Goal: Entertainment & Leisure: Browse casually

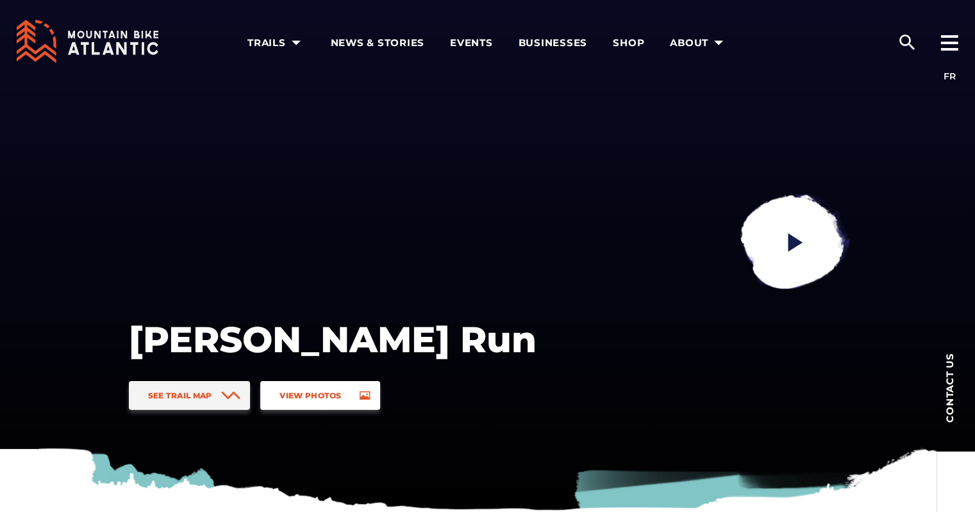
click at [316, 394] on span "View Photos" at bounding box center [310, 396] width 62 height 10
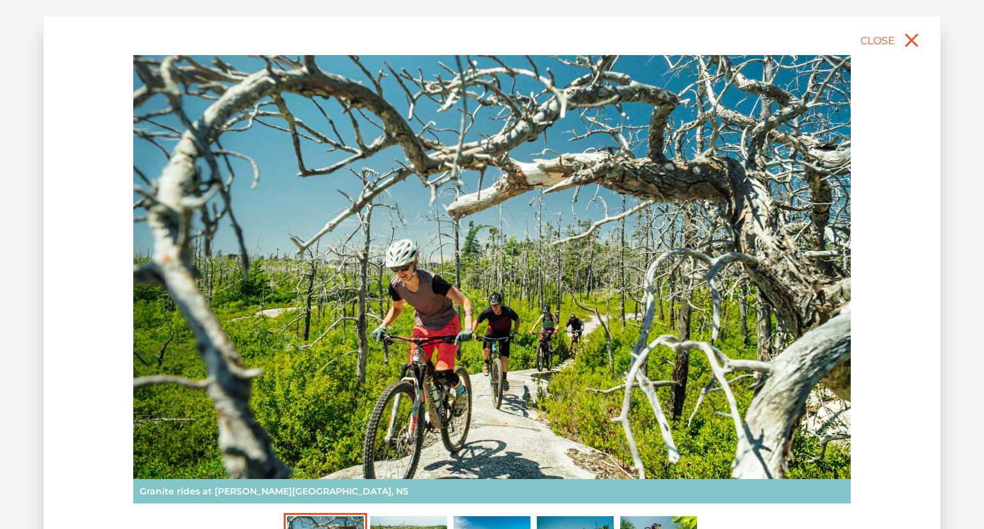
click at [631, 331] on img at bounding box center [492, 279] width 718 height 449
click at [829, 262] on img at bounding box center [492, 279] width 718 height 449
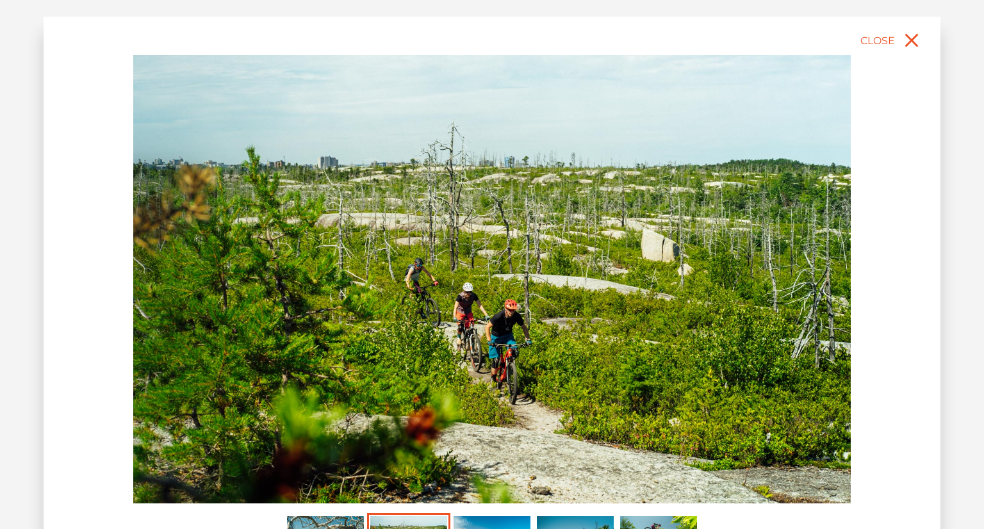
click at [742, 231] on img at bounding box center [492, 279] width 718 height 449
click at [647, 225] on img at bounding box center [492, 279] width 718 height 449
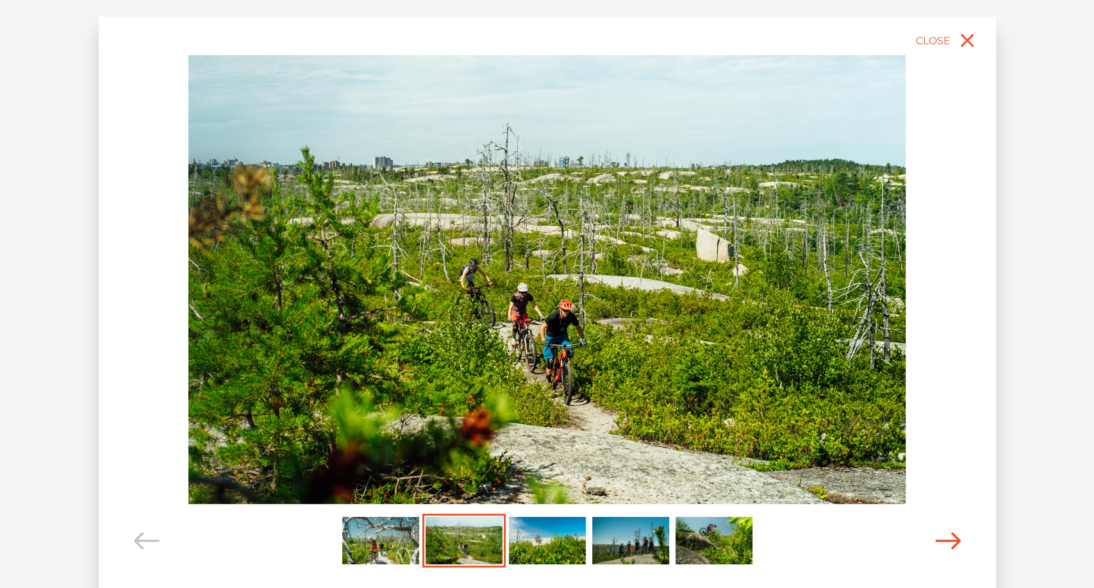
click at [947, 529] on icon "Carousel Navigation" at bounding box center [948, 540] width 26 height 17
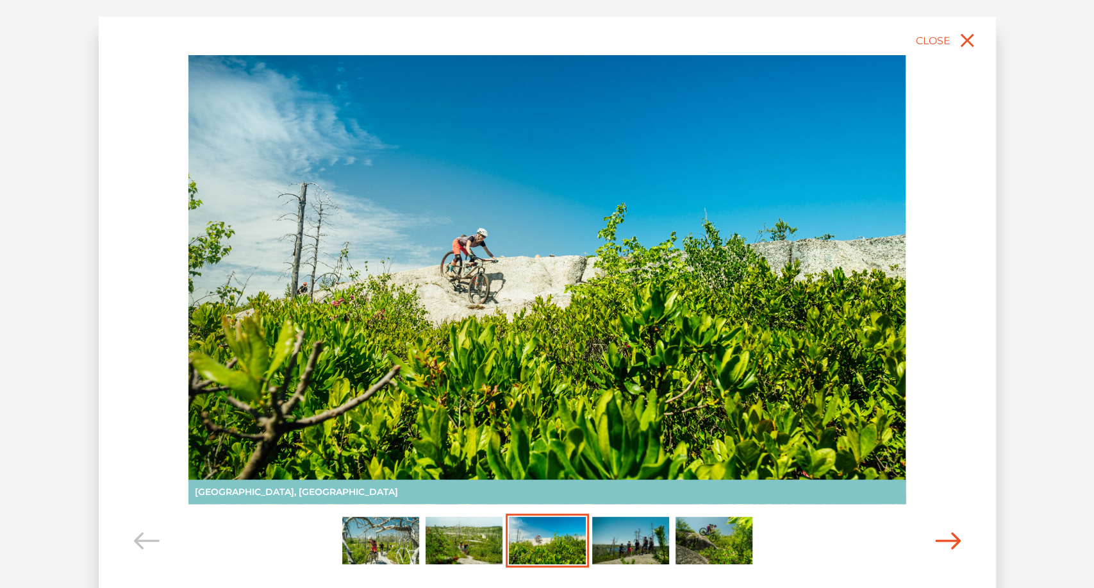
click at [947, 529] on icon "Carousel Navigation" at bounding box center [948, 540] width 26 height 17
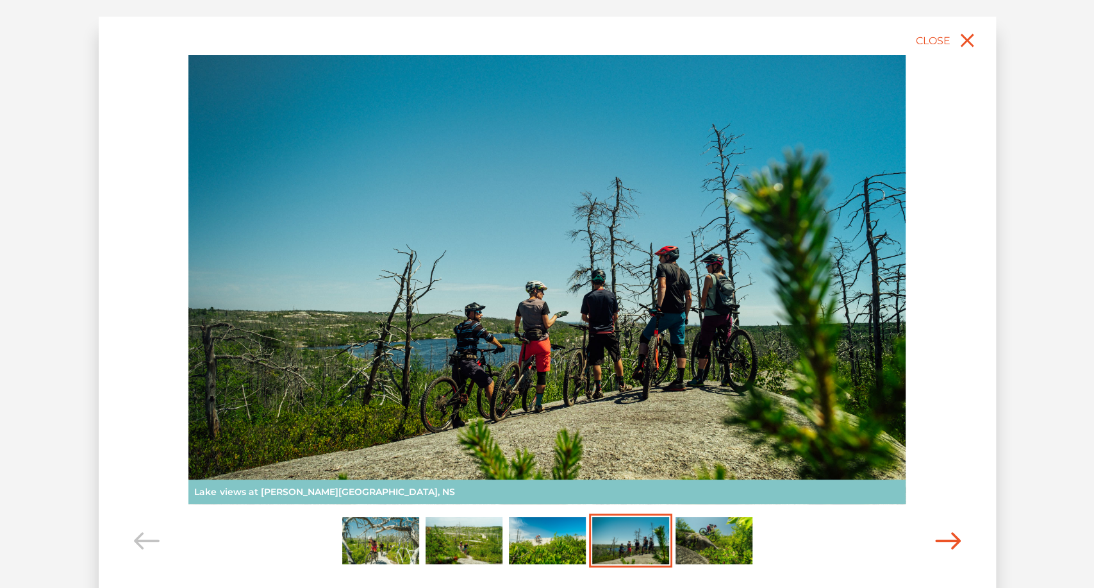
click at [947, 529] on icon "Carousel Navigation" at bounding box center [948, 540] width 26 height 17
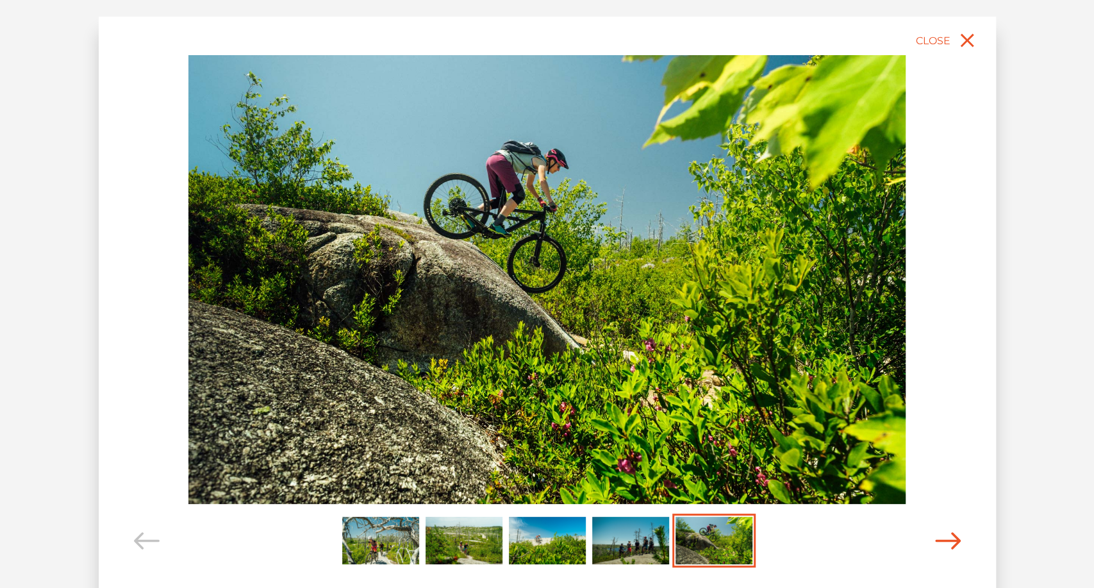
click at [947, 529] on icon "Carousel Navigation" at bounding box center [948, 540] width 26 height 17
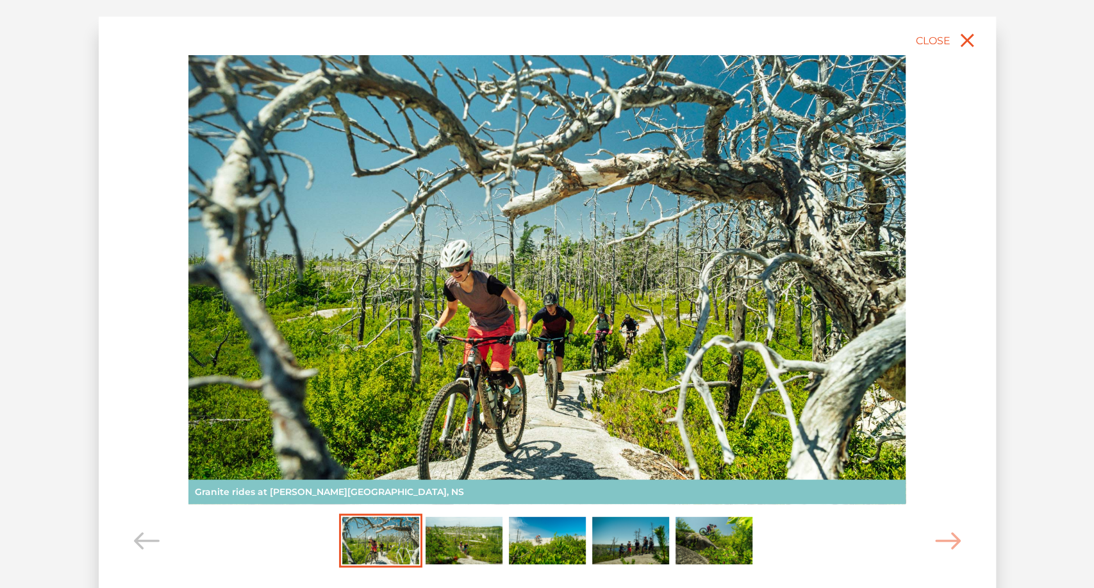
click at [453, 529] on img "Carousel Page 2" at bounding box center [464, 540] width 77 height 47
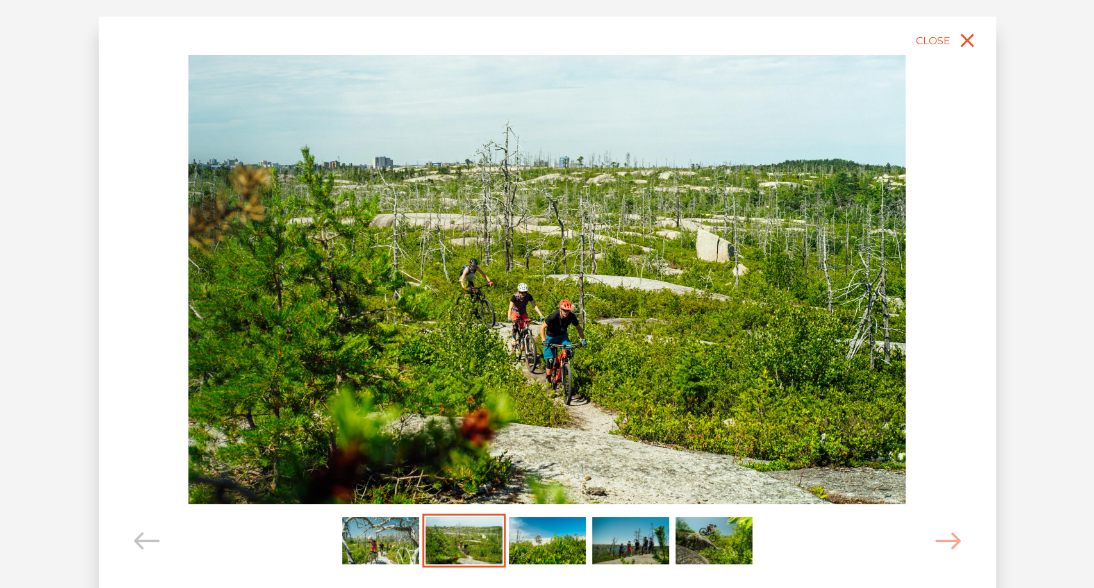
click at [604, 281] on img at bounding box center [547, 279] width 718 height 449
click at [590, 260] on img at bounding box center [547, 279] width 718 height 449
click at [908, 192] on div "slide 3 of 5 Granite rides at [PERSON_NAME][GEOGRAPHIC_DATA], NS [GEOGRAPHIC_DA…" at bounding box center [547, 316] width 897 height 599
click at [819, 192] on img at bounding box center [547, 279] width 718 height 449
